Goal: Transaction & Acquisition: Purchase product/service

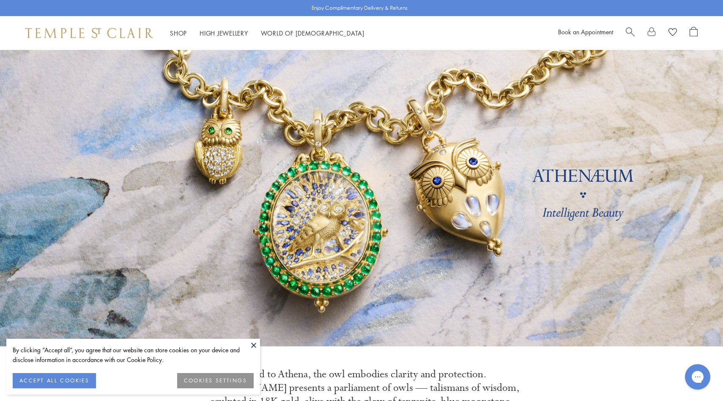
click at [629, 28] on span "Search" at bounding box center [630, 31] width 9 height 9
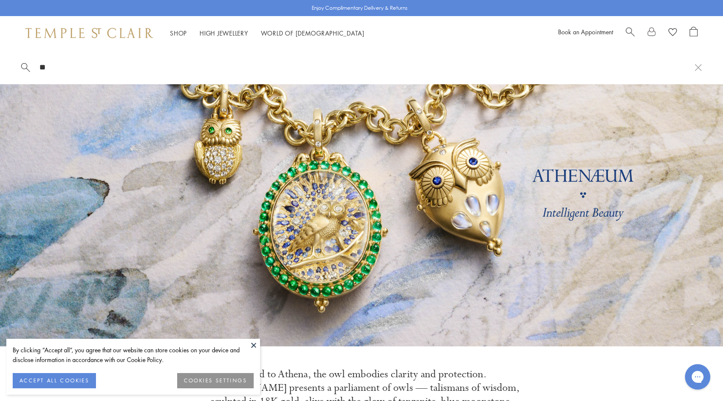
type input "*"
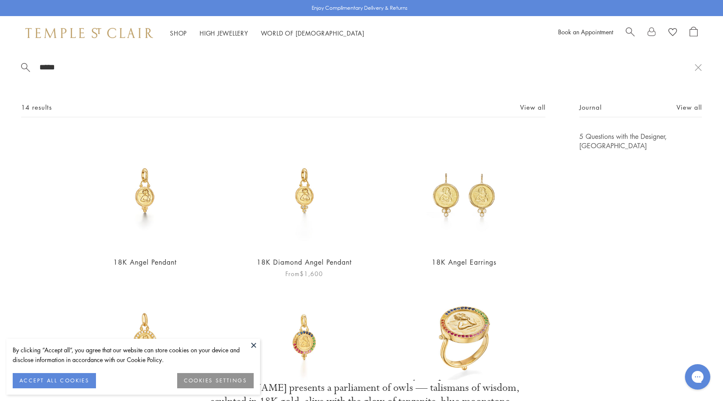
type input "*****"
click at [302, 179] on img at bounding box center [304, 190] width 117 height 117
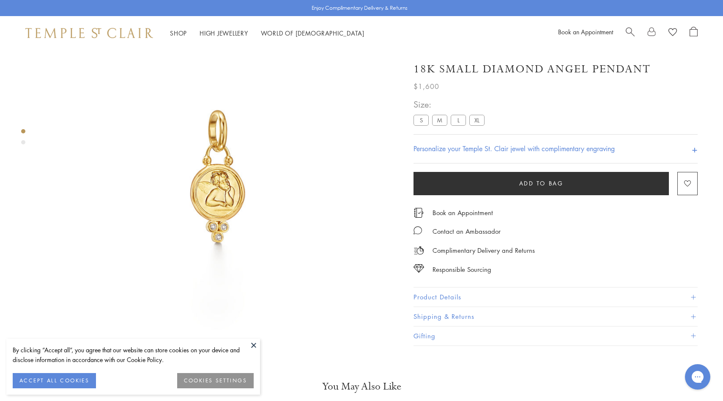
scroll to position [50, 0]
click at [442, 122] on label "M" at bounding box center [439, 120] width 15 height 11
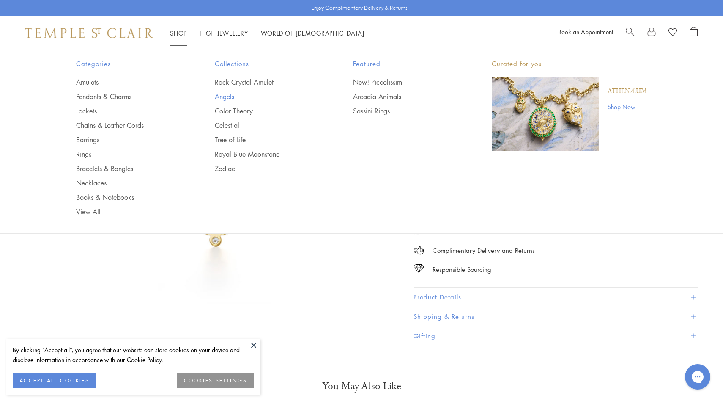
click at [225, 96] on link "Angels" at bounding box center [267, 96] width 105 height 9
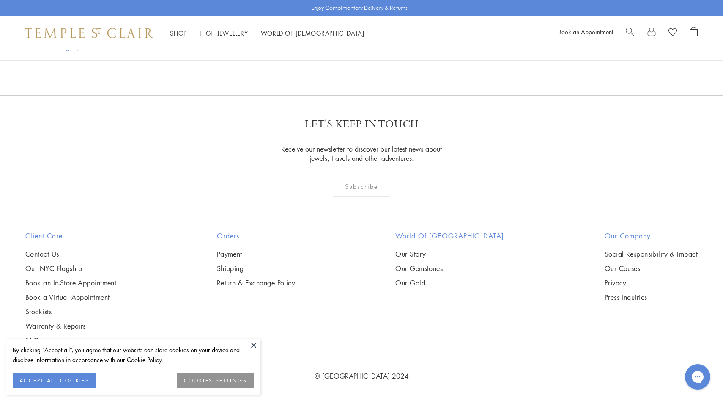
scroll to position [728, 0]
